Goal: Transaction & Acquisition: Download file/media

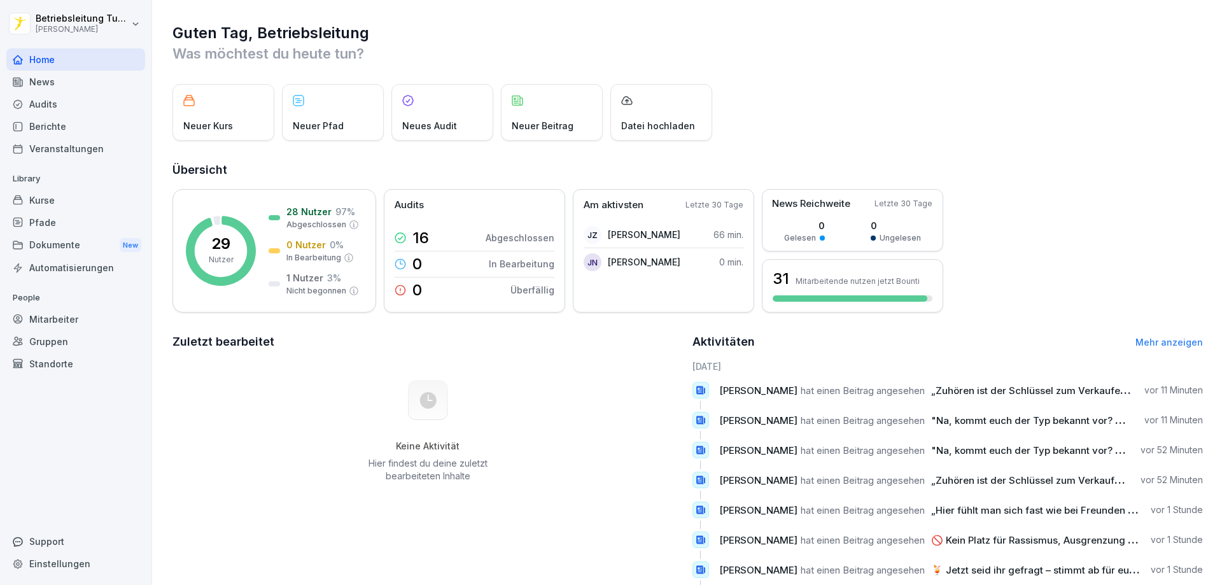
click at [57, 245] on div "Dokumente New" at bounding box center [75, 246] width 139 height 24
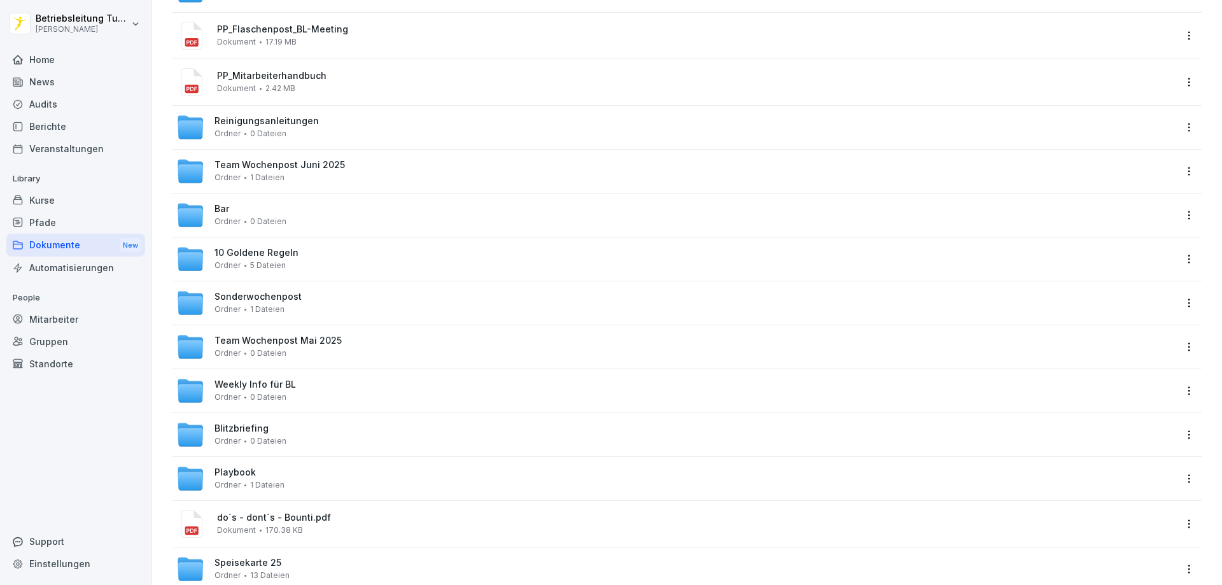
scroll to position [284, 0]
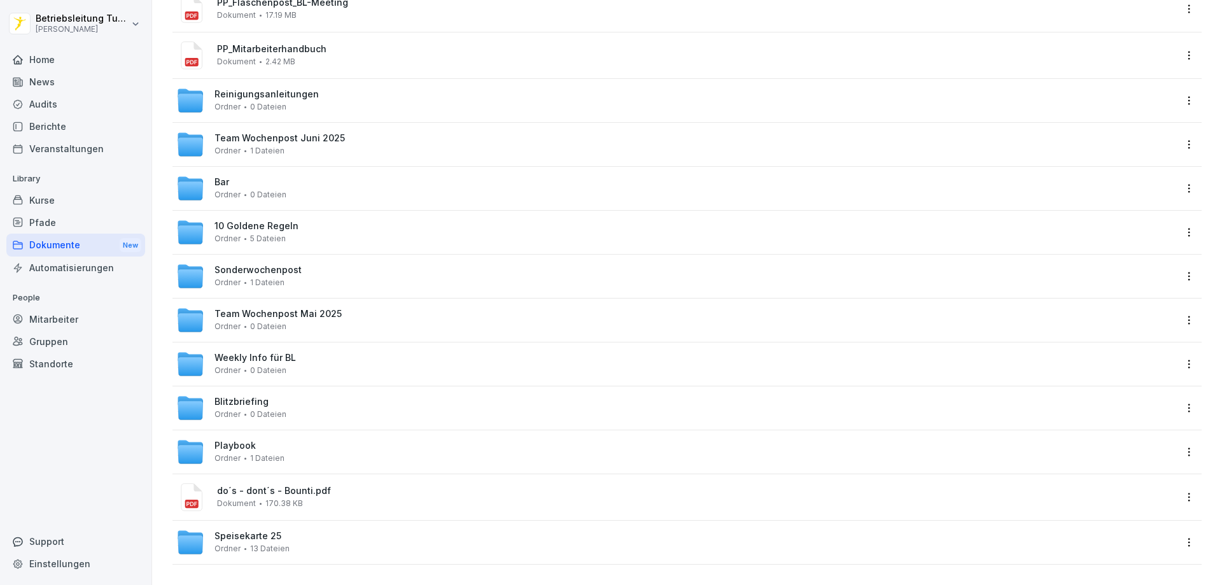
click at [265, 353] on span "Weekly Info für BL" at bounding box center [254, 358] width 81 height 11
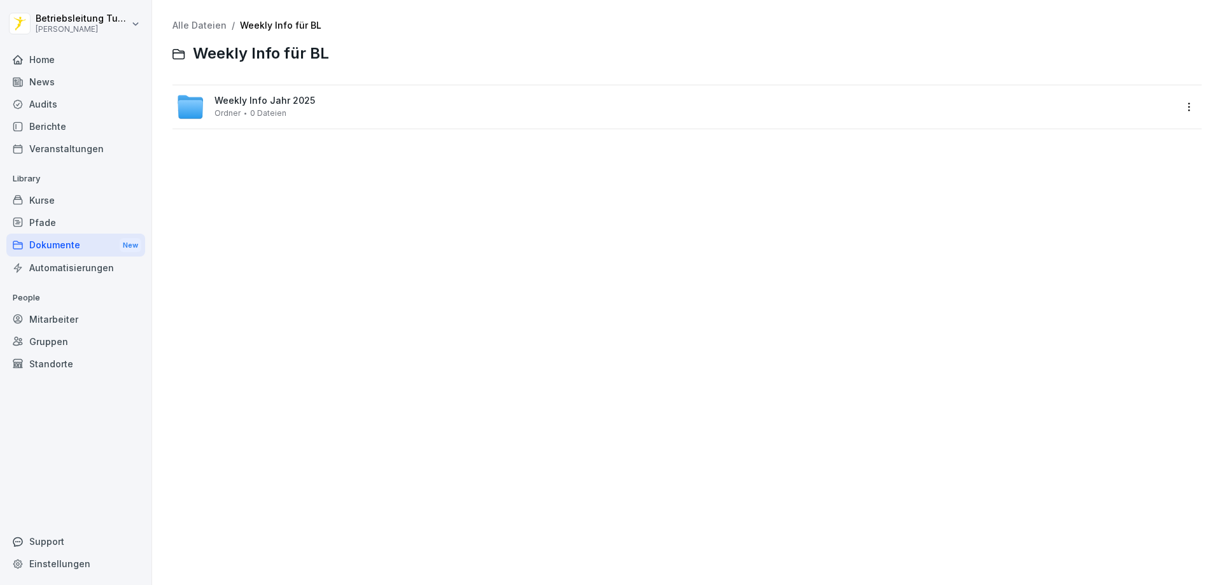
click at [263, 104] on span "Weekly Info Jahr 2025" at bounding box center [264, 100] width 101 height 11
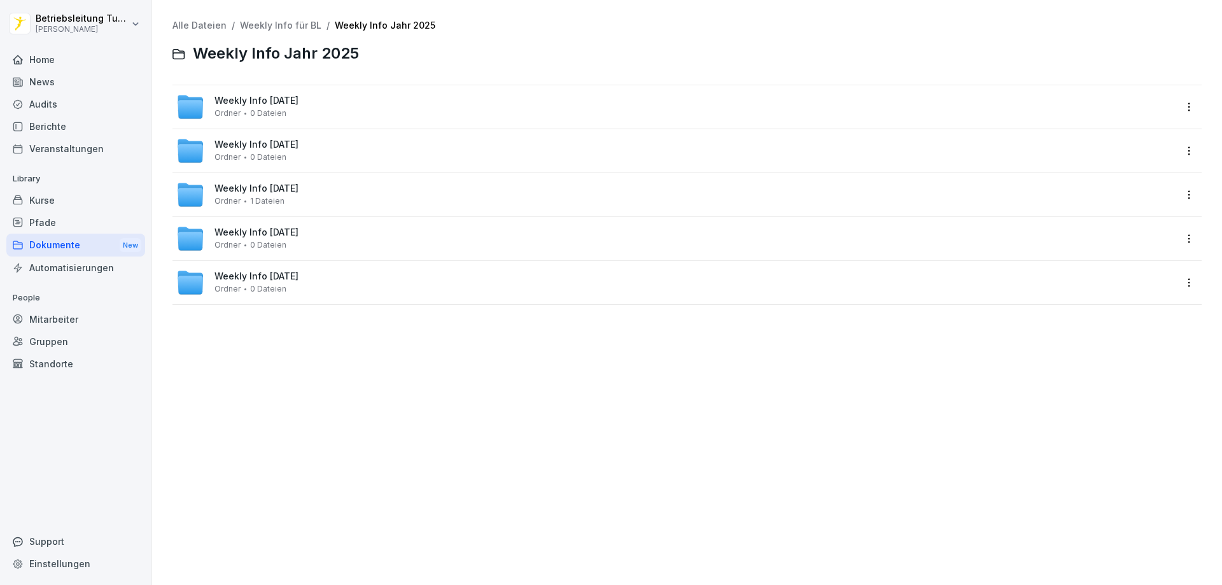
click at [273, 107] on div "Weekly Info [DATE] Ordner 0 Dateien" at bounding box center [256, 106] width 84 height 22
click at [267, 100] on span "Weekly Info KW 39" at bounding box center [256, 100] width 84 height 11
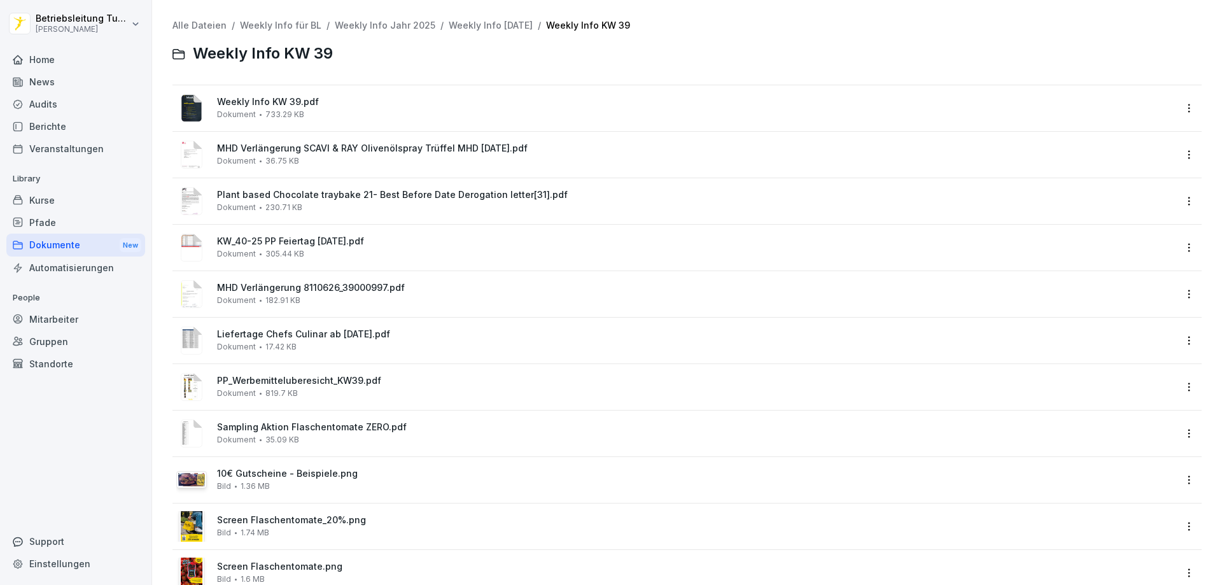
click at [251, 294] on div "MHD Verlängerung 8110626_39000997.pdf Dokument 182.91 KB" at bounding box center [696, 294] width 958 height 22
click at [251, 294] on div at bounding box center [611, 292] width 1222 height 585
click at [320, 289] on span "MHD Verlängerung 8110626_39000997.pdf" at bounding box center [696, 288] width 958 height 11
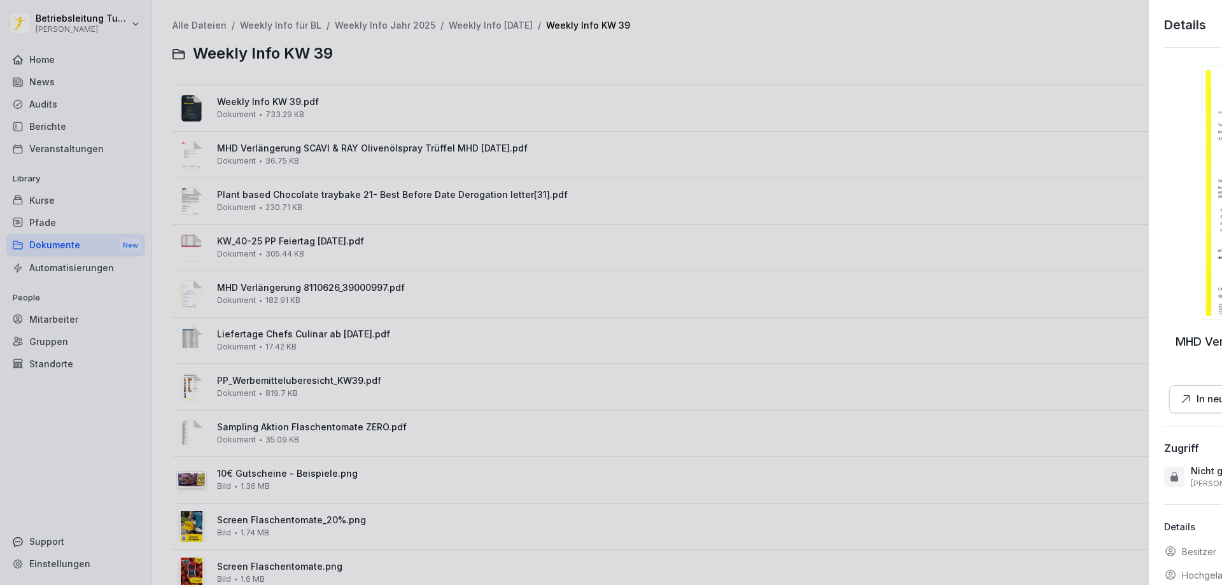
click at [320, 289] on div at bounding box center [611, 292] width 1222 height 585
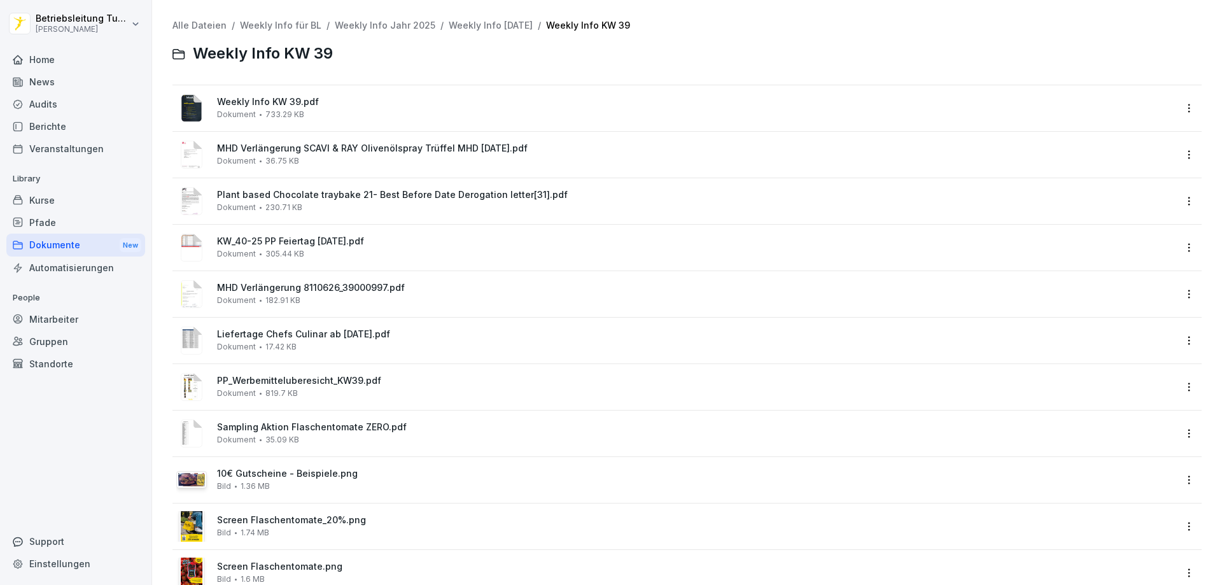
click at [320, 289] on span "MHD Verlängerung 8110626_39000997.pdf" at bounding box center [696, 288] width 958 height 11
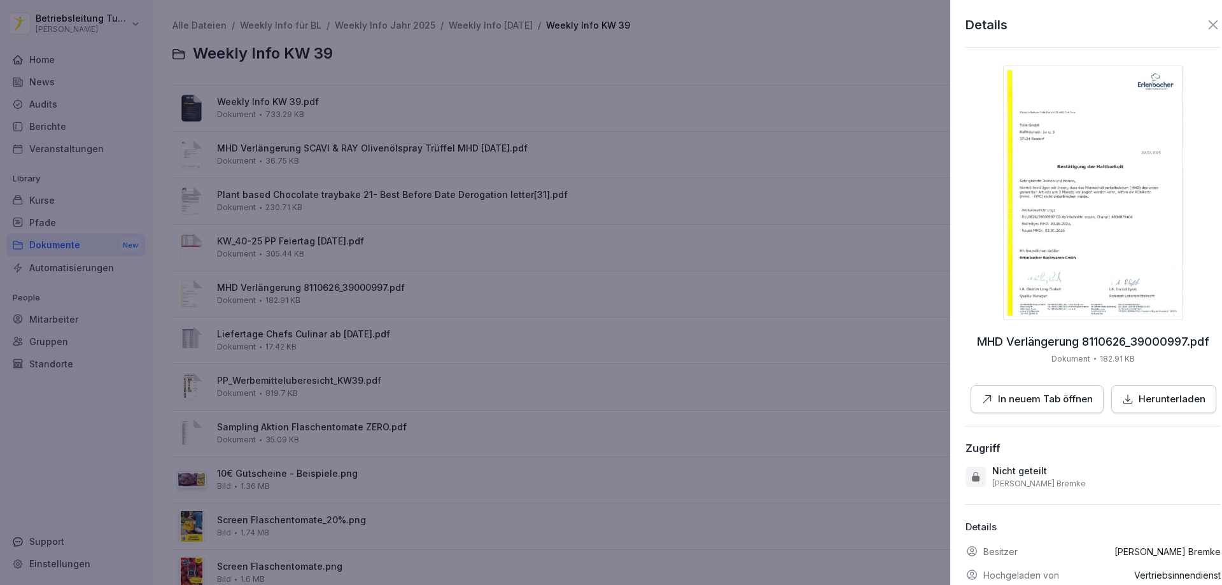
click at [535, 245] on div at bounding box center [611, 292] width 1222 height 585
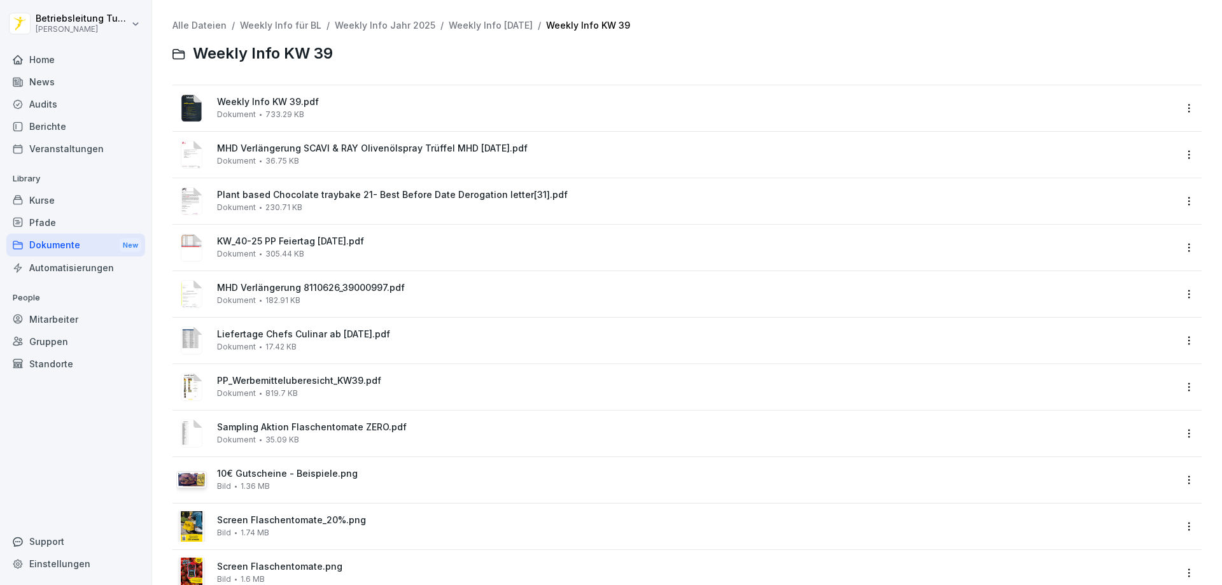
click at [255, 101] on span "Weekly Info KW 39.pdf" at bounding box center [696, 102] width 958 height 11
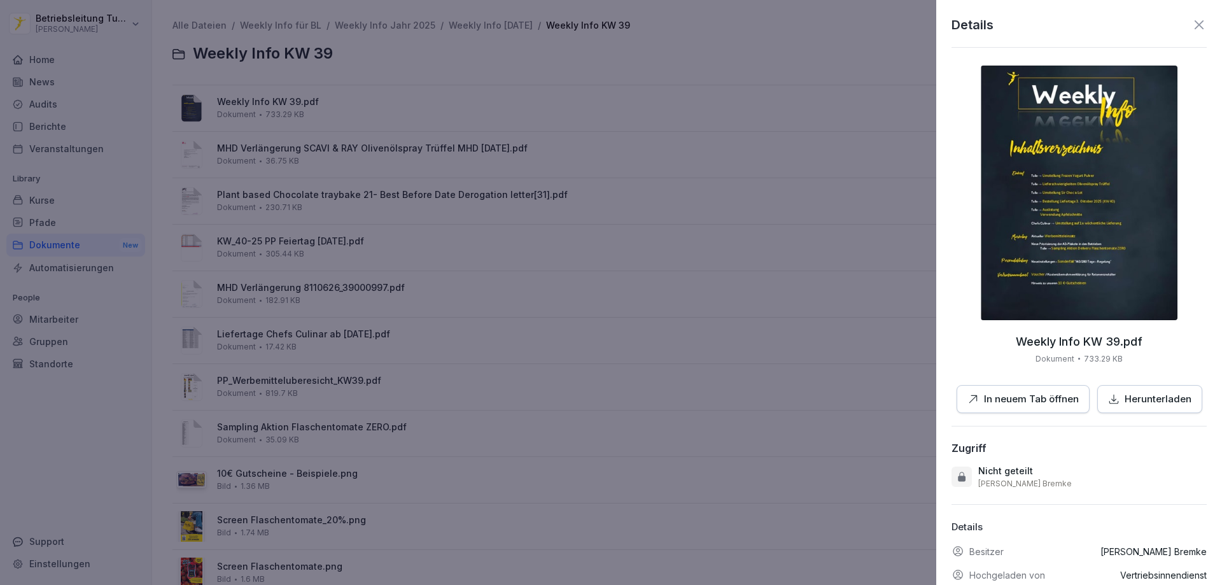
click at [1129, 400] on p "Herunterladen" at bounding box center [1158, 399] width 67 height 15
